Goal: Task Accomplishment & Management: Use online tool/utility

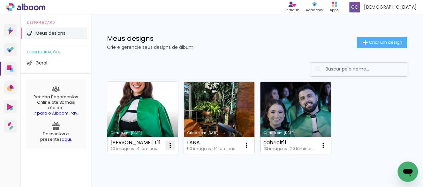
click at [171, 148] on iron-icon at bounding box center [170, 145] width 8 height 8
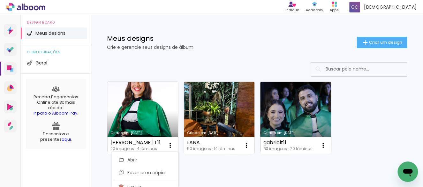
click at [343, 123] on div "Criado em [DATE] ISABEL T11 20 imagens ∙ 4 lâminas Abrir Fazer uma cópia Exclui…" at bounding box center [257, 118] width 306 height 78
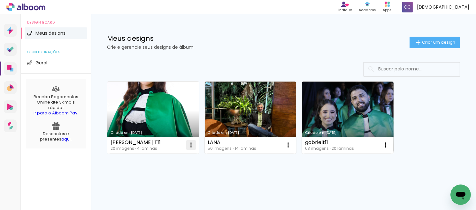
click at [190, 142] on iron-icon at bounding box center [191, 145] width 8 height 8
click at [168, 158] on paper-item "Abrir" at bounding box center [165, 159] width 64 height 13
